Goal: Task Accomplishment & Management: Complete application form

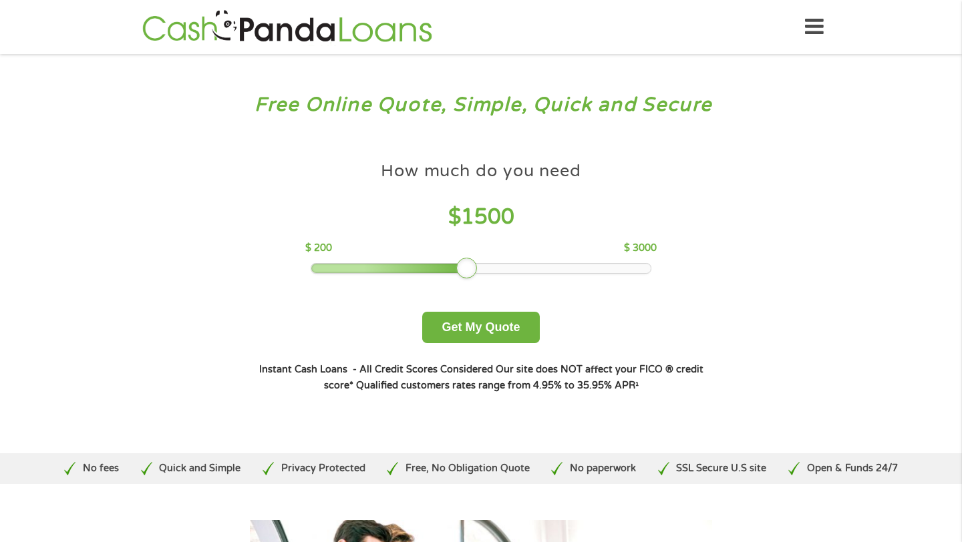
drag, startPoint x: 403, startPoint y: 273, endPoint x: 458, endPoint y: 273, distance: 54.8
click at [458, 273] on div at bounding box center [466, 268] width 21 height 21
click at [464, 325] on button "Get My Quote" at bounding box center [480, 327] width 117 height 31
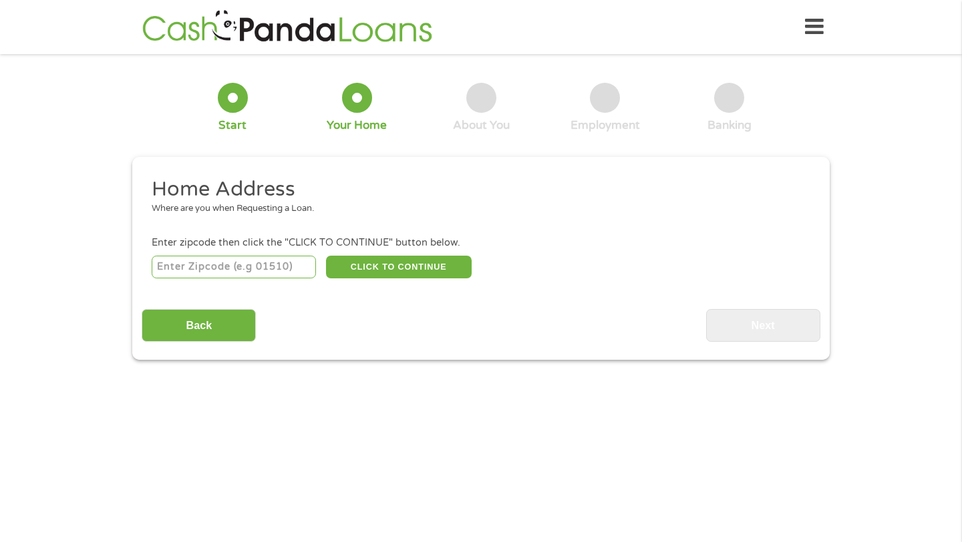
click at [286, 263] on input "number" at bounding box center [234, 267] width 165 height 23
type input "91722"
select select "California"
click at [369, 272] on button "CLICK TO CONTINUE" at bounding box center [399, 267] width 146 height 23
type input "91722"
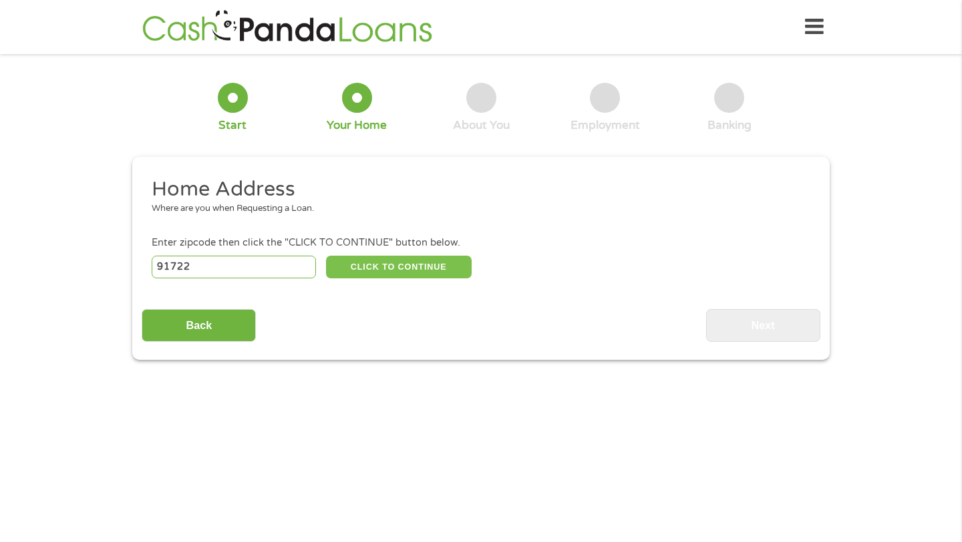
type input "Covina"
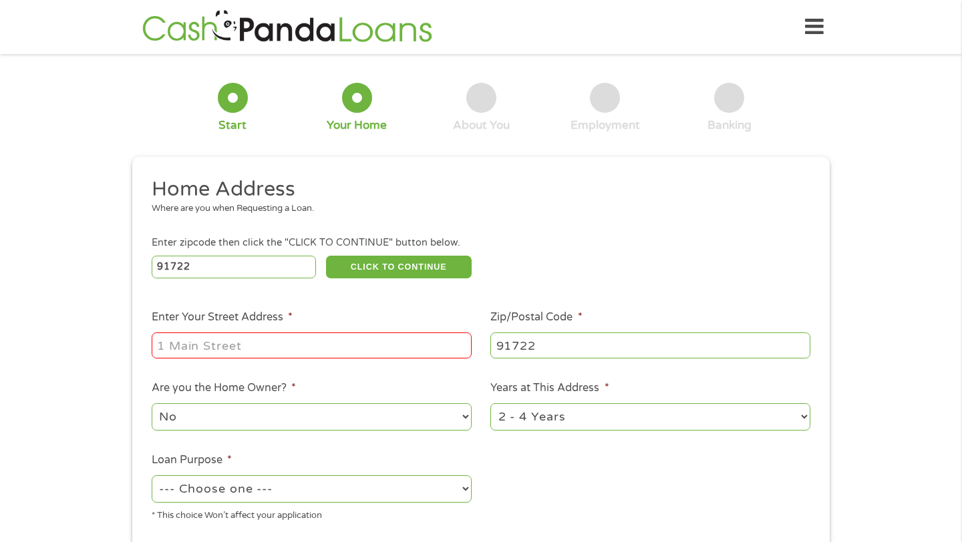
click at [291, 349] on input "Enter Your Street Address *" at bounding box center [312, 345] width 320 height 25
type input "16757 E CYPRESS ST"
click at [337, 419] on select "No Yes" at bounding box center [312, 416] width 320 height 27
click at [152, 404] on select "No Yes" at bounding box center [312, 416] width 320 height 27
click at [119, 452] on div "1 Start 2 Your Home 3 About You 4 Employment 5 Banking 6 This field is hidden w…" at bounding box center [481, 332] width 962 height 538
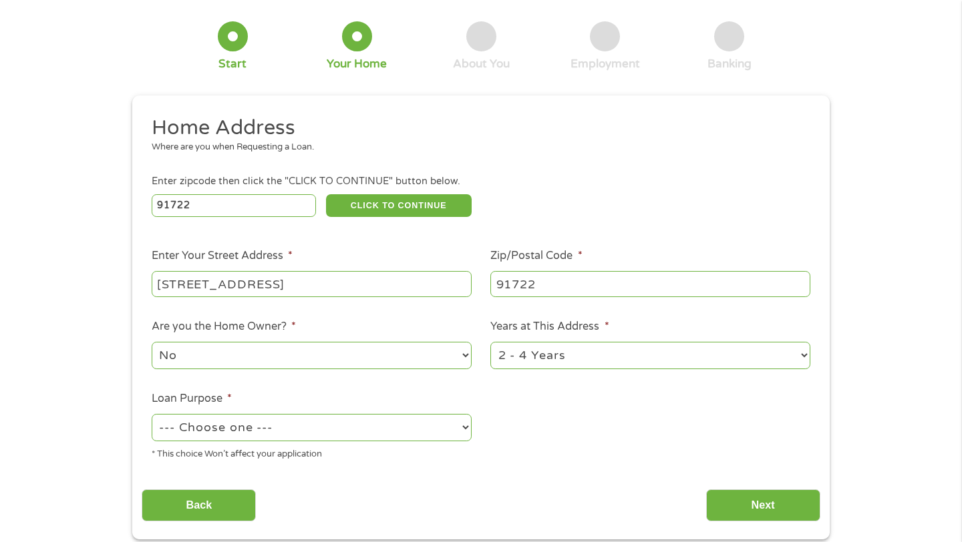
scroll to position [80, 0]
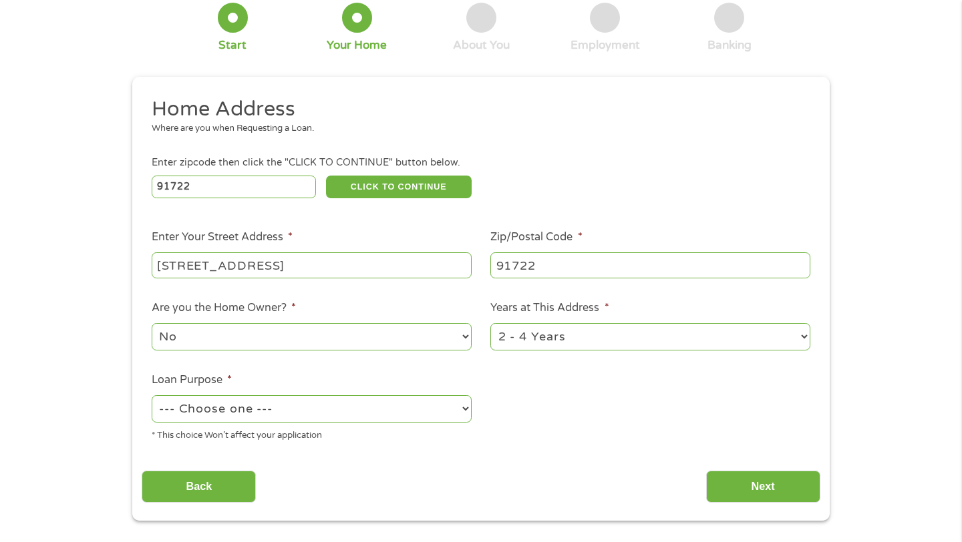
click at [213, 399] on select "--- Choose one --- Pay Bills Debt Consolidation Home Improvement Major Purchase…" at bounding box center [312, 408] width 320 height 27
select select "paybills"
click at [152, 396] on select "--- Choose one --- Pay Bills Debt Consolidation Home Improvement Major Purchase…" at bounding box center [312, 408] width 320 height 27
click at [744, 488] on input "Next" at bounding box center [763, 487] width 114 height 33
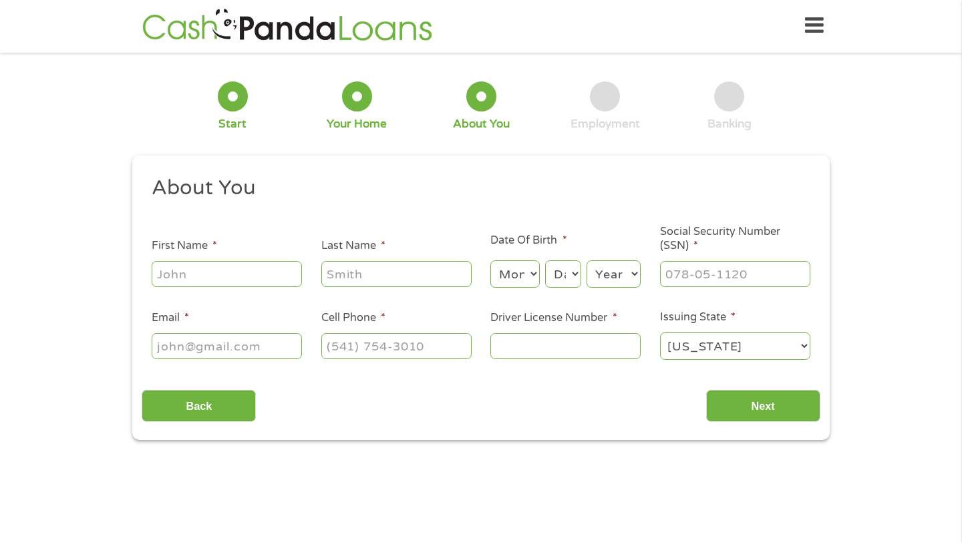
scroll to position [0, 0]
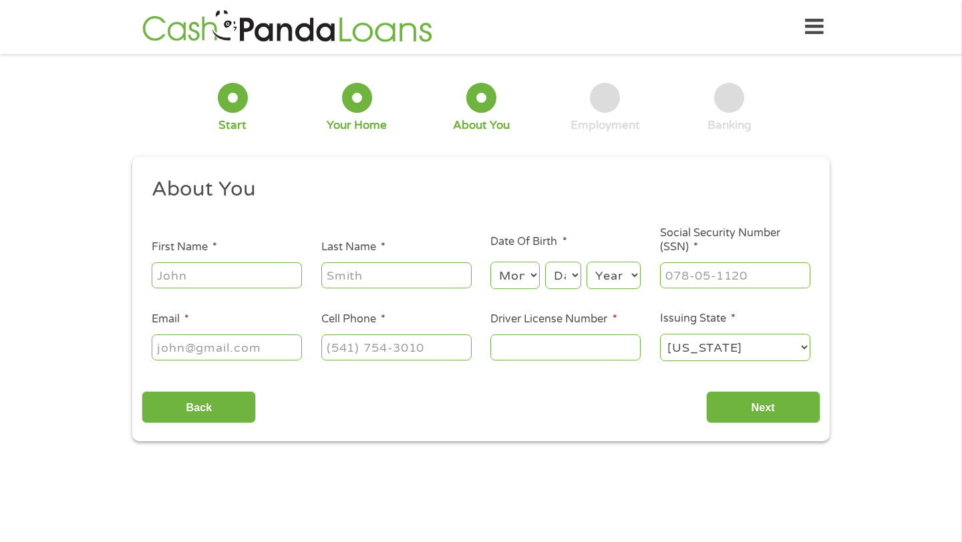
click at [254, 281] on input "First Name *" at bounding box center [227, 275] width 150 height 25
type input "fatima"
click at [349, 275] on input "Last Name *" at bounding box center [396, 275] width 150 height 25
type input "herrera"
click at [507, 279] on select "Month 1 2 3 4 5 6 7 8 9 10 11 12" at bounding box center [514, 275] width 49 height 27
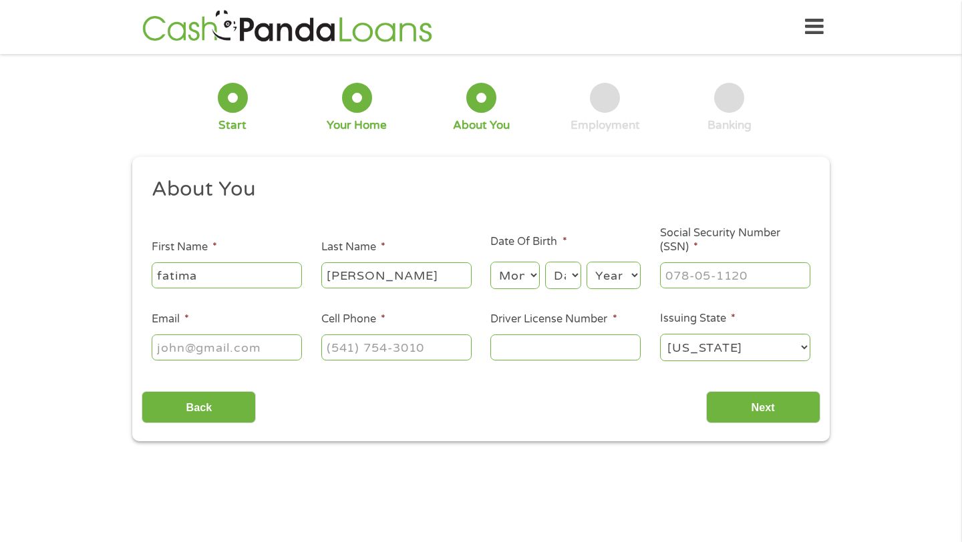
select select "3"
click at [490, 263] on select "Month 1 2 3 4 5 6 7 8 9 10 11 12" at bounding box center [514, 275] width 49 height 27
click at [560, 289] on select "Day 1 2 3 4 5 6 7 8 9 10 11 12 13 14 15 16 17 18 19 20 21 22 23 24 25 26 27 28 …" at bounding box center [563, 275] width 36 height 27
select select "4"
click at [545, 263] on select "Day 1 2 3 4 5 6 7 8 9 10 11 12 13 14 15 16 17 18 19 20 21 22 23 24 25 26 27 28 …" at bounding box center [563, 275] width 36 height 27
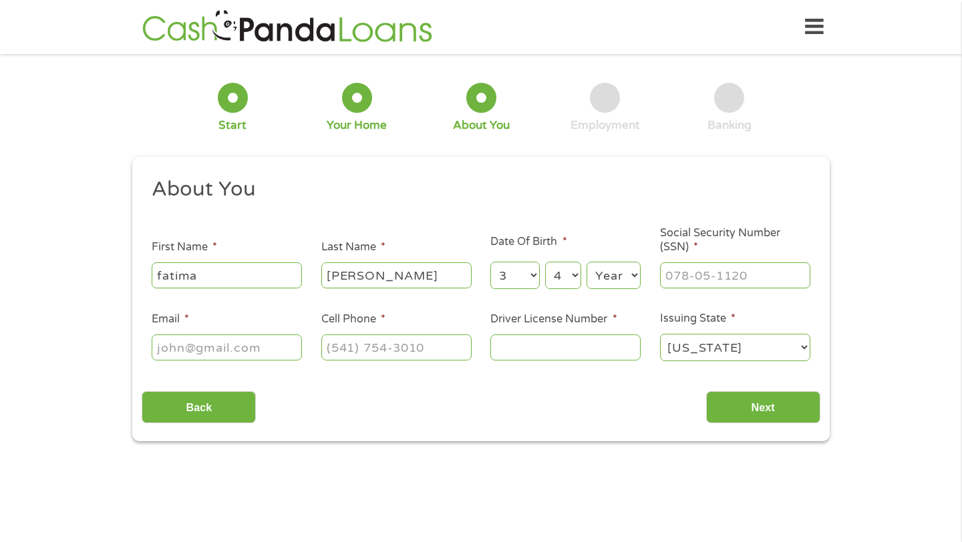
click at [613, 285] on select "Year 2007 2006 2005 2004 2003 2002 2001 2000 1999 1998 1997 1996 1995 1994 1993…" at bounding box center [614, 275] width 54 height 27
select select "1994"
click at [587, 263] on select "Year 2007 2006 2005 2004 2003 2002 2001 2000 1999 1998 1997 1996 1995 1994 1993…" at bounding box center [614, 275] width 54 height 27
click at [719, 274] on input "___-__-____" at bounding box center [735, 275] width 150 height 25
type input "625-74-1521"
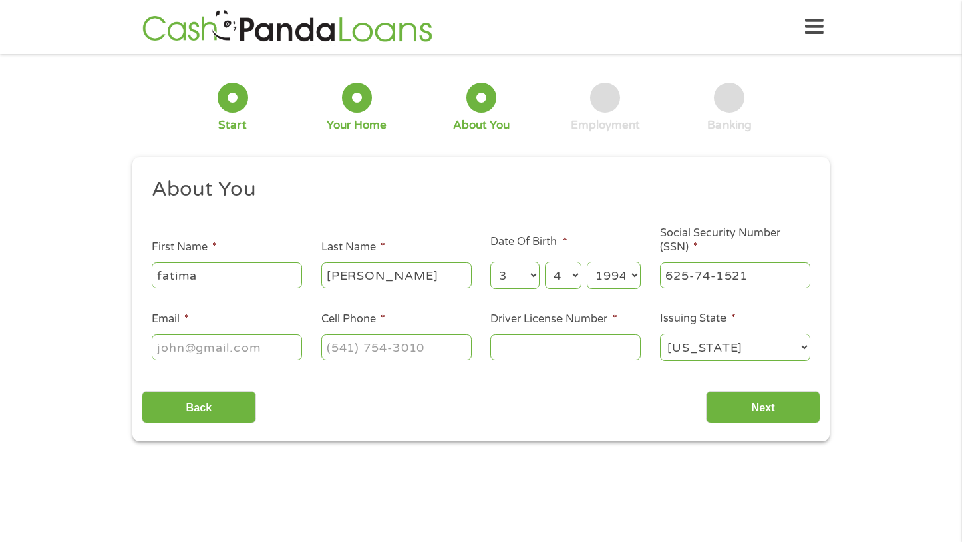
click at [264, 350] on input "Email *" at bounding box center [227, 347] width 150 height 25
type input "fatimahrosales0314@icloud.com"
click at [391, 360] on input "(___) ___-____" at bounding box center [396, 347] width 150 height 25
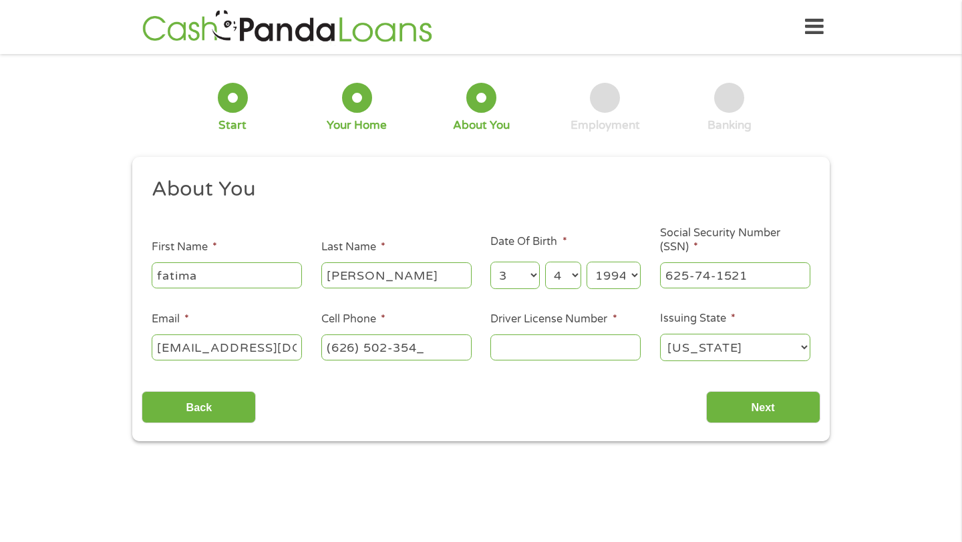
type input "(626) 502-3543"
click at [558, 345] on input "Driver License Number *" at bounding box center [565, 347] width 150 height 25
type input "f4345978"
click at [795, 413] on input "Next" at bounding box center [763, 407] width 114 height 33
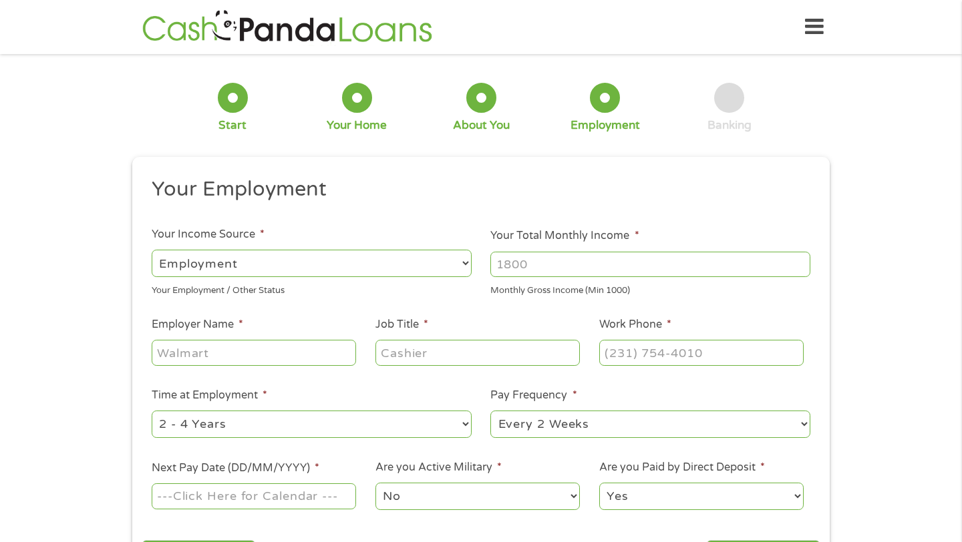
scroll to position [5, 5]
click at [748, 413] on select "--- Choose one --- Every 2 Weeks Every Week Monthly Semi-Monthly" at bounding box center [650, 424] width 320 height 27
click at [573, 270] on input "Your Total Monthly Income *" at bounding box center [650, 264] width 320 height 25
type input "1900"
click at [275, 345] on input "Employer Name *" at bounding box center [254, 352] width 204 height 25
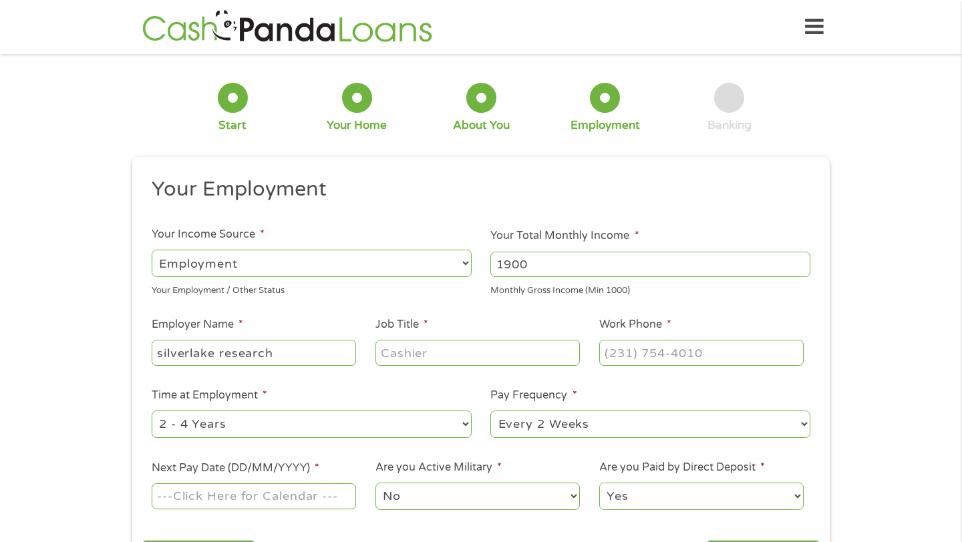
type input "silverlake research"
click at [399, 354] on input "Job Title *" at bounding box center [477, 352] width 204 height 25
type input "production supervisor"
click at [640, 352] on input "(___) ___-____" at bounding box center [701, 352] width 204 height 25
type input "(626) 421-5096"
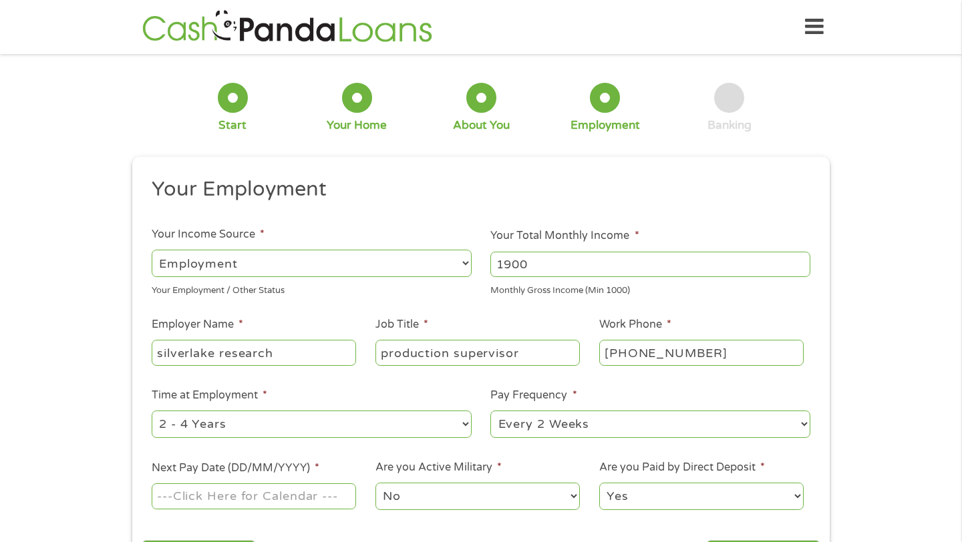
click at [426, 432] on select "--- Choose one --- 1 Year or less 1 - 2 Years 2 - 4 Years Over 4 Years" at bounding box center [312, 424] width 320 height 27
select select "60months"
click at [152, 411] on select "--- Choose one --- 1 Year or less 1 - 2 Years 2 - 4 Years Over 4 Years" at bounding box center [312, 424] width 320 height 27
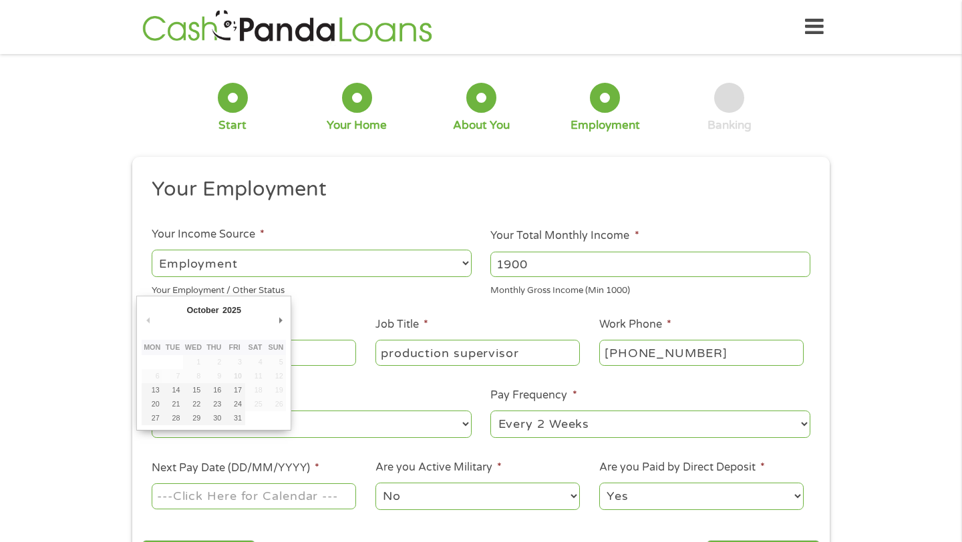
click at [271, 498] on input "Next Pay Date (DD/MM/YYYY) *" at bounding box center [254, 496] width 204 height 25
type input "24/10/2025"
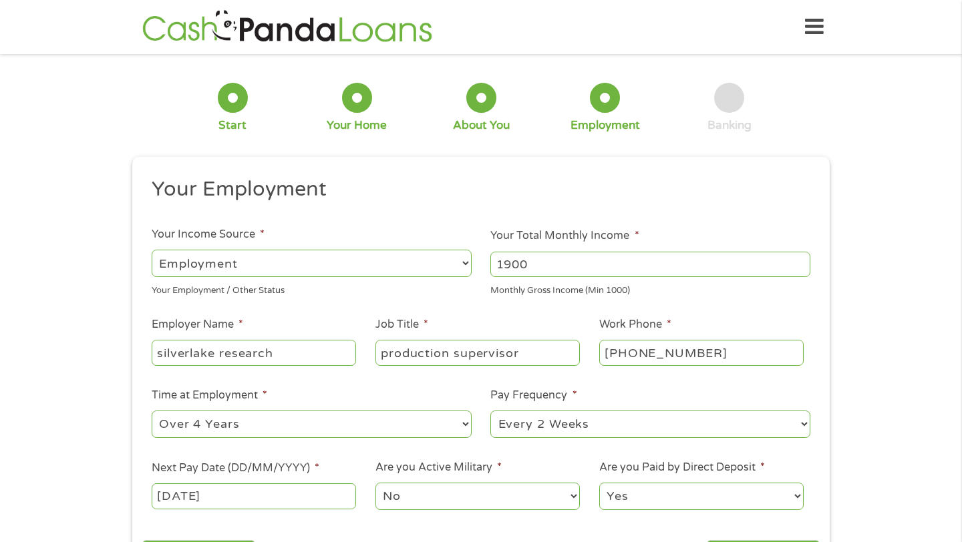
click at [419, 501] on select "No Yes" at bounding box center [477, 496] width 204 height 27
click at [375, 483] on select "No Yes" at bounding box center [477, 496] width 204 height 27
click at [654, 498] on select "Yes No" at bounding box center [701, 496] width 204 height 27
click at [599, 483] on select "Yes No" at bounding box center [701, 496] width 204 height 27
click at [888, 468] on div "1 Start 2 Your Home 3 About You 4 Employment 5 Banking 6 This field is hidden w…" at bounding box center [481, 326] width 962 height 527
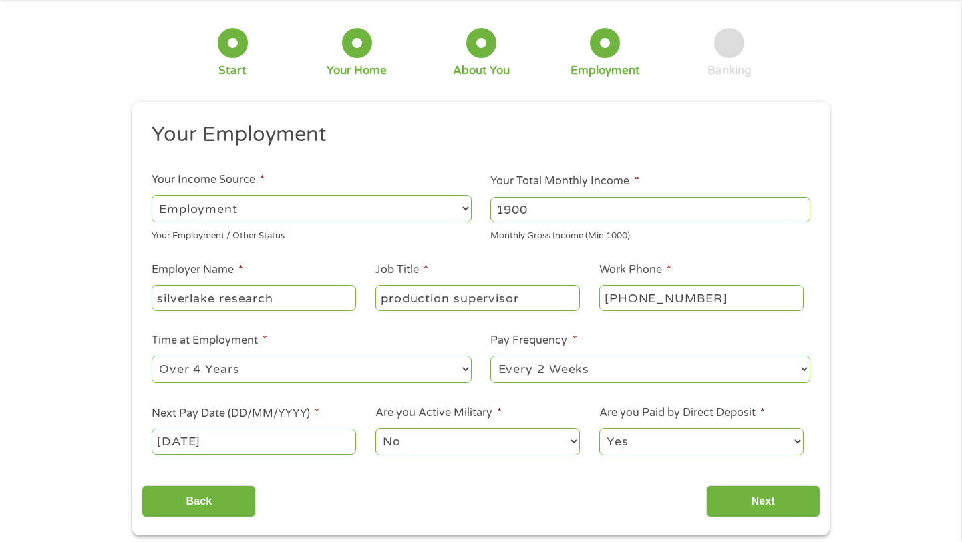
scroll to position [80, 0]
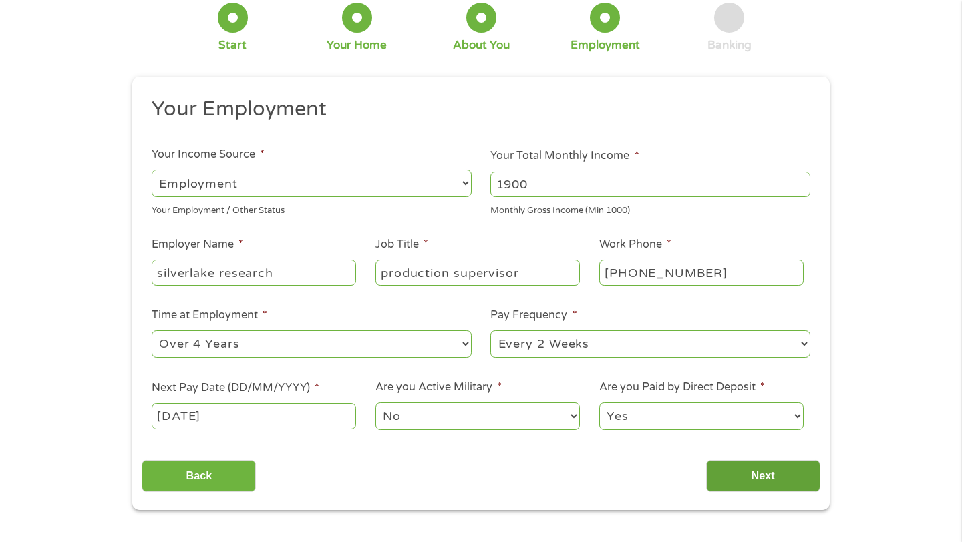
click at [809, 464] on input "Next" at bounding box center [763, 476] width 114 height 33
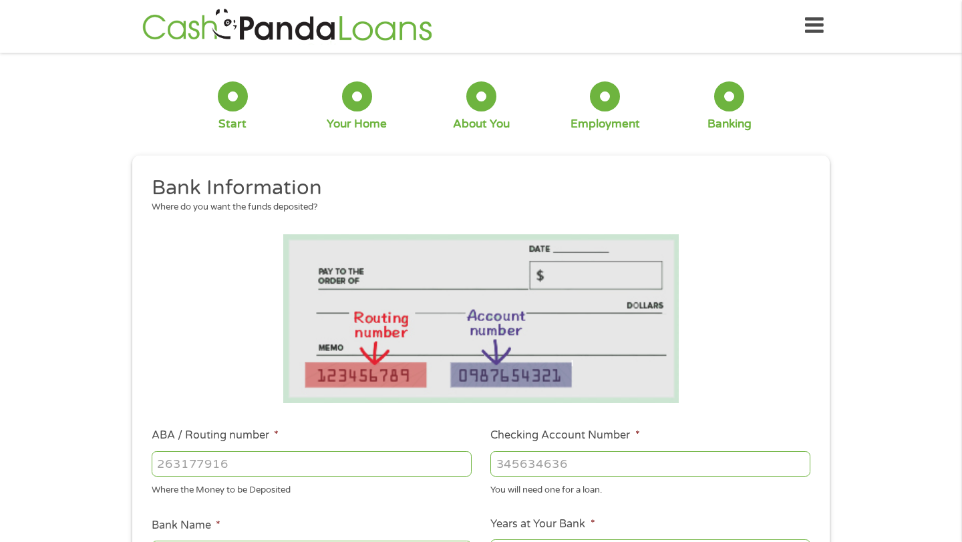
scroll to position [0, 0]
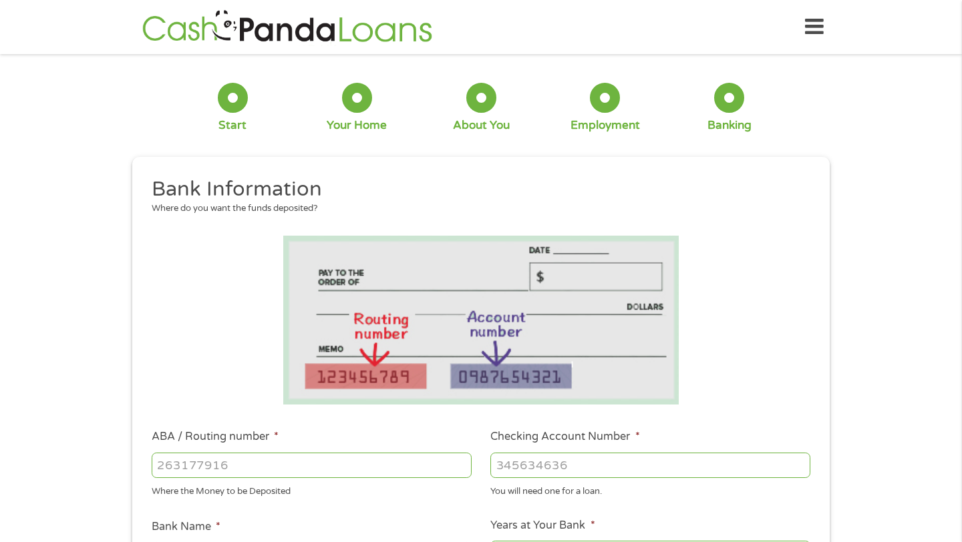
click at [279, 457] on input "ABA / Routing number *" at bounding box center [312, 465] width 320 height 25
type input "322271627"
type input "JP MORGAN CHASE BANK NA"
type input "322271627"
click at [542, 472] on input "Checking Account Number *" at bounding box center [650, 465] width 320 height 25
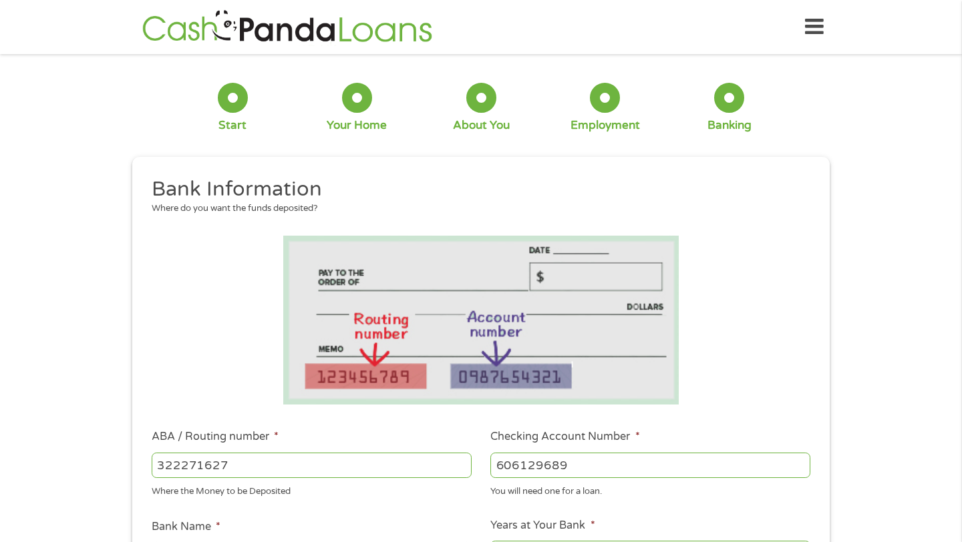
type input "606129689"
click at [912, 403] on div "1 Start 2 Your Home 3 About You 4 Employment 5 Banking 6 This field is hidden w…" at bounding box center [481, 486] width 962 height 847
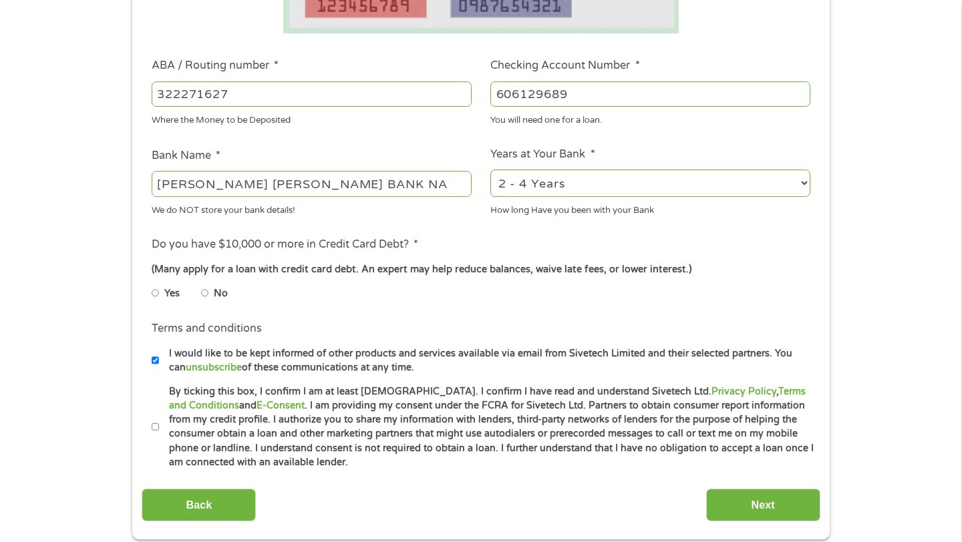
scroll to position [374, 0]
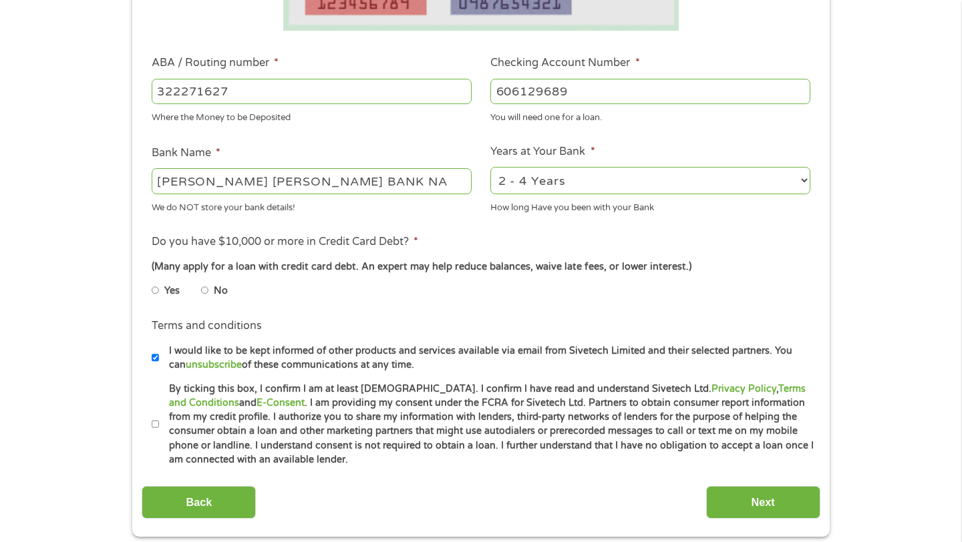
click at [212, 292] on li "No" at bounding box center [225, 291] width 48 height 26
click at [199, 289] on li "Yes" at bounding box center [176, 291] width 49 height 26
click at [204, 291] on input "No" at bounding box center [205, 290] width 8 height 21
radio input "true"
click at [772, 486] on div "Back Next" at bounding box center [481, 498] width 678 height 42
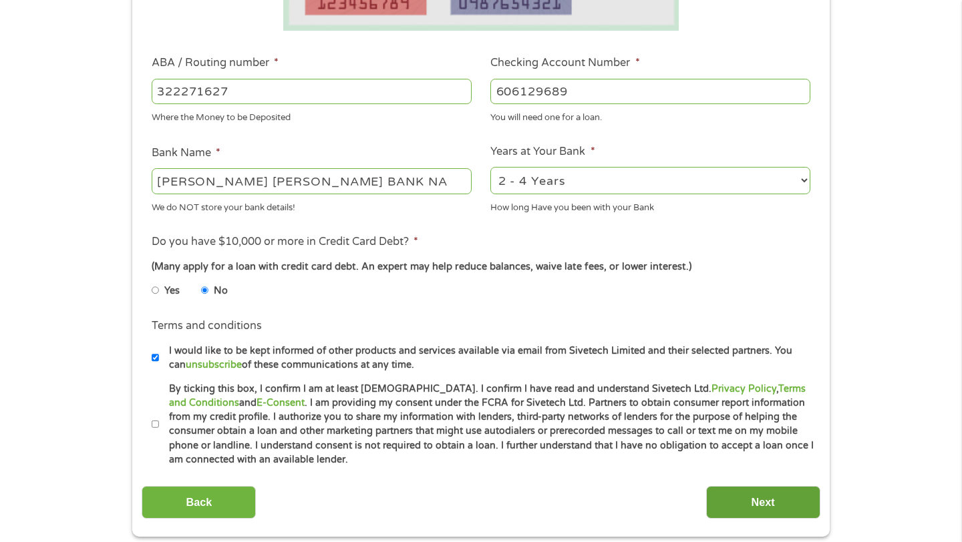
click at [773, 500] on input "Next" at bounding box center [763, 502] width 114 height 33
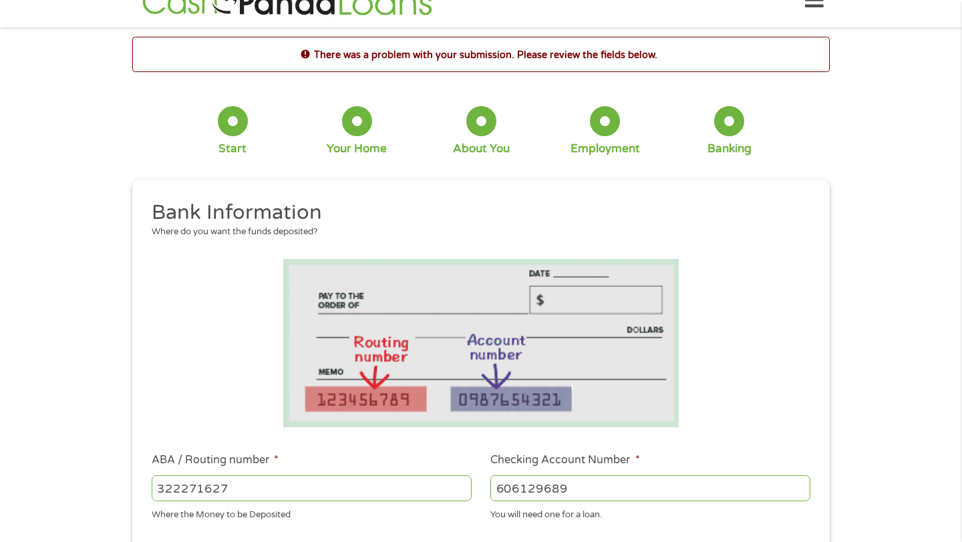
scroll to position [0, 0]
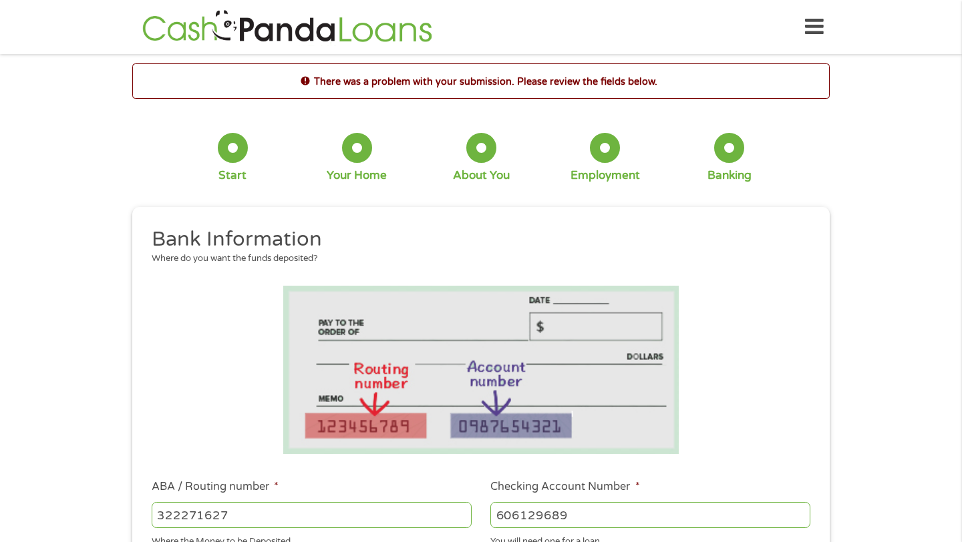
click at [896, 486] on div "There was a problem with your submission. Please review the fields below. 1 Sta…" at bounding box center [481, 533] width 962 height 941
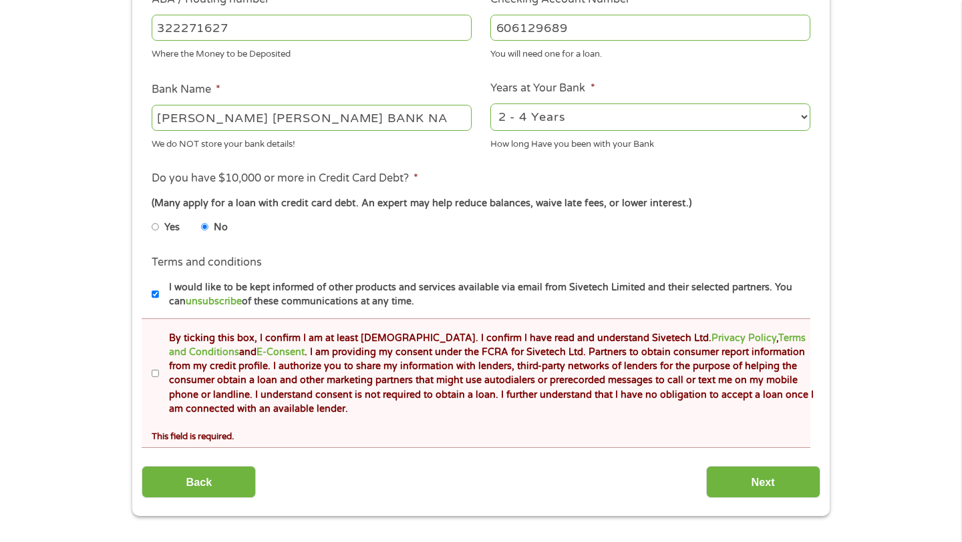
scroll to position [508, 0]
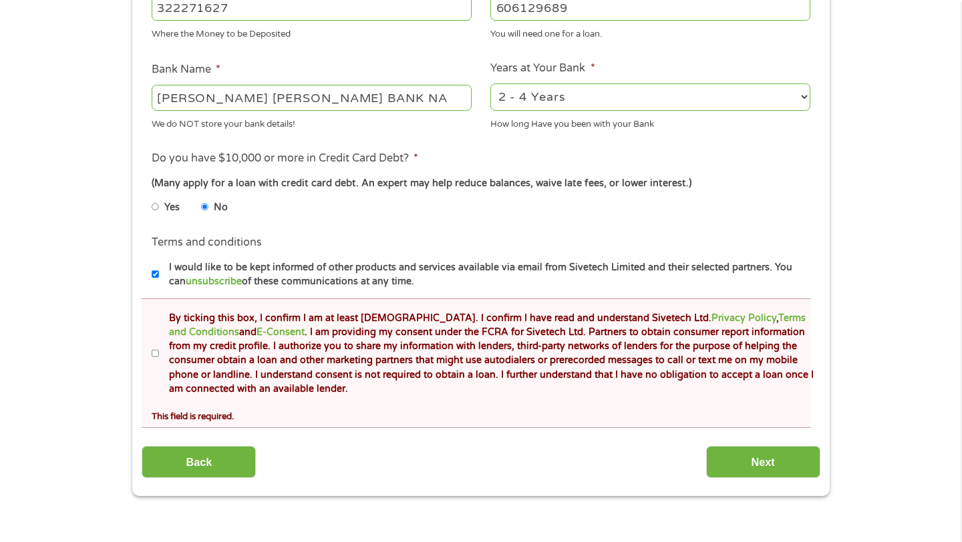
click at [157, 351] on input "By ticking this box, I confirm I am at least 18 years old. I confirm I have rea…" at bounding box center [156, 353] width 8 height 21
checkbox input "true"
click at [768, 479] on div "This field is hidden when viewing the form gclid This field is hidden when view…" at bounding box center [480, 98] width 697 height 798
click at [765, 468] on input "Next" at bounding box center [763, 462] width 114 height 33
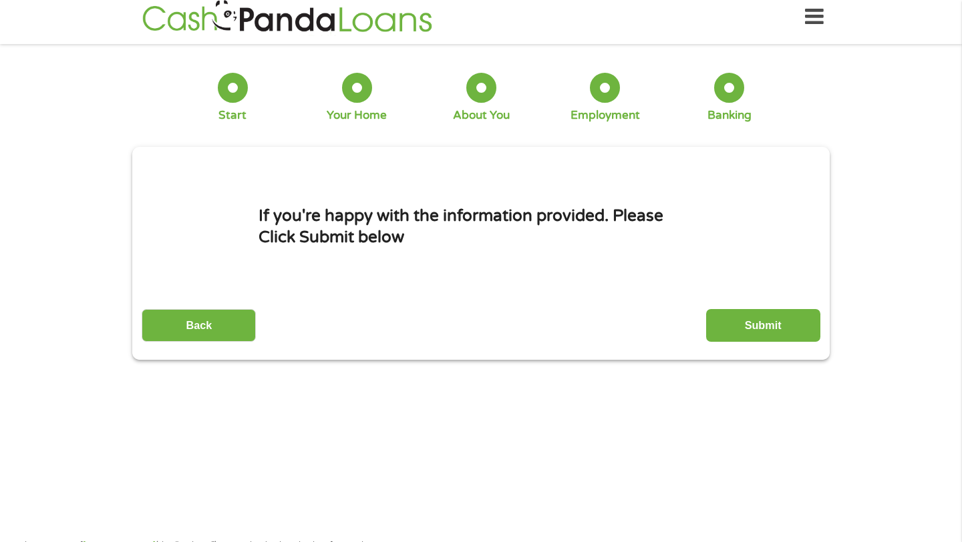
scroll to position [0, 0]
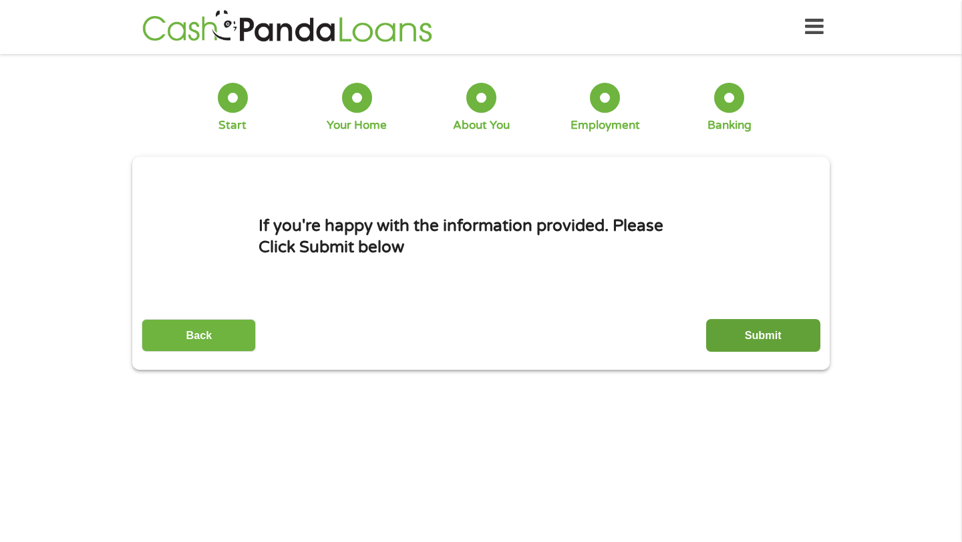
click at [759, 341] on input "Submit" at bounding box center [763, 335] width 114 height 33
